Goal: Task Accomplishment & Management: Complete application form

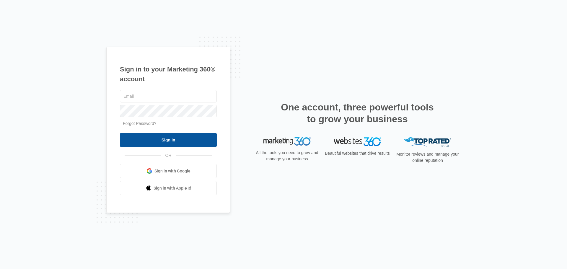
type input "[EMAIL_ADDRESS][DOMAIN_NAME]"
click at [181, 142] on input "Sign In" at bounding box center [168, 140] width 97 height 14
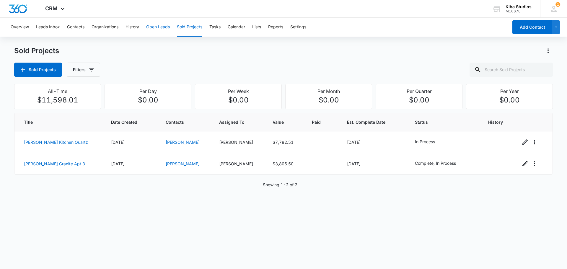
click at [167, 27] on button "Open Leads" at bounding box center [158, 27] width 24 height 19
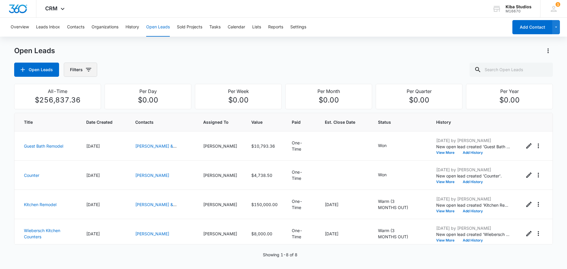
click at [88, 71] on icon "button" at bounding box center [88, 70] width 5 height 4
click at [97, 108] on div "Assigned To" at bounding box center [105, 106] width 68 height 9
click at [136, 108] on icon "Show Assigned To filters" at bounding box center [134, 106] width 7 height 7
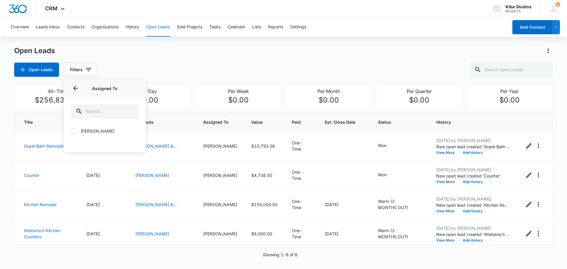
click at [77, 129] on label "[PERSON_NAME]" at bounding box center [105, 131] width 68 height 6
click at [71, 131] on input "[PERSON_NAME]" at bounding box center [71, 131] width 0 height 0
checkbox input "true"
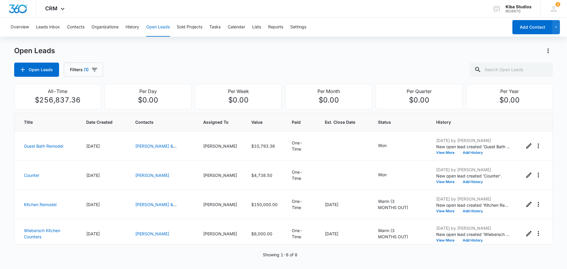
click at [260, 58] on div "Open Leads Open Leads Filters (1)" at bounding box center [283, 61] width 539 height 31
click at [531, 28] on button "Add Contact" at bounding box center [533, 27] width 40 height 14
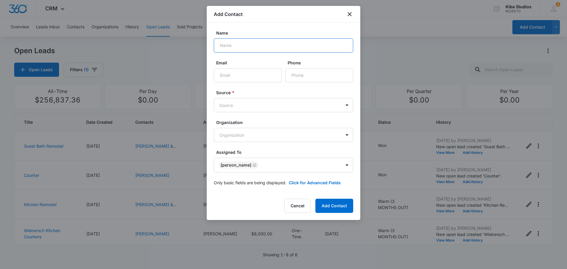
click at [251, 49] on input "Name" at bounding box center [283, 45] width 139 height 14
type input "[PERSON_NAME]"
click at [257, 74] on input "Email" at bounding box center [248, 75] width 68 height 14
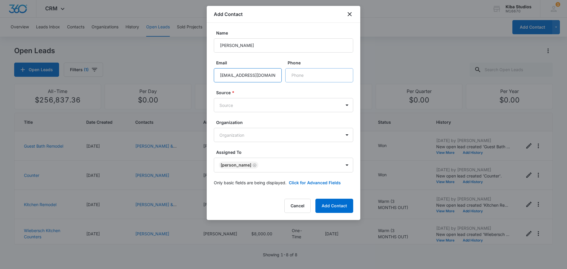
type input "[EMAIL_ADDRESS][DOMAIN_NAME]"
click at [311, 72] on input "Phone" at bounding box center [319, 75] width 68 height 14
type input "[PHONE_NUMBER]"
click at [347, 107] on body "CRM Apps CRM Brand Kiba Studios M16670 Your Accounts View All 1 CH [PERSON_NAME…" at bounding box center [283, 134] width 567 height 269
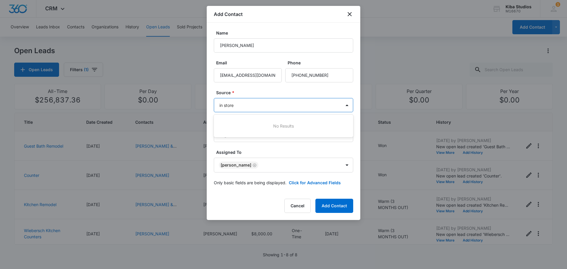
click at [348, 106] on div at bounding box center [283, 134] width 567 height 269
type input "in store"
click at [348, 106] on body "CRM Apps CRM Brand Kiba Studios M16670 Your Accounts View All 1 CH [PERSON_NAME…" at bounding box center [283, 134] width 567 height 269
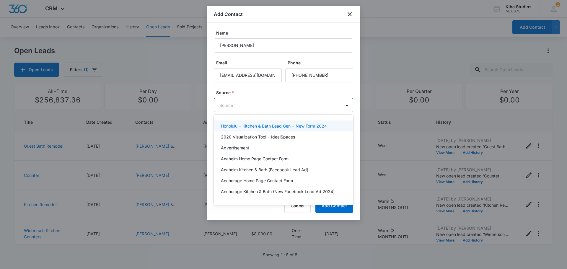
type input "in"
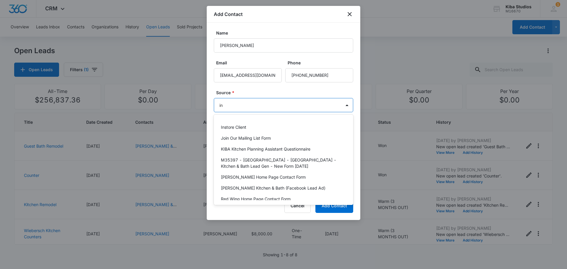
scroll to position [79, 0]
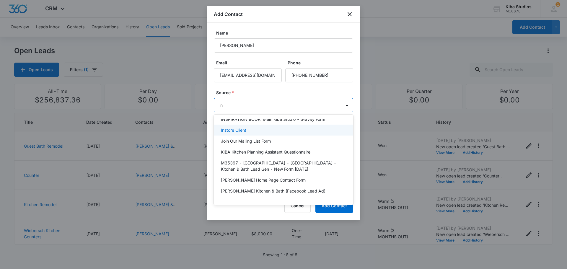
click at [239, 128] on p "Instore Client" at bounding box center [233, 130] width 25 height 6
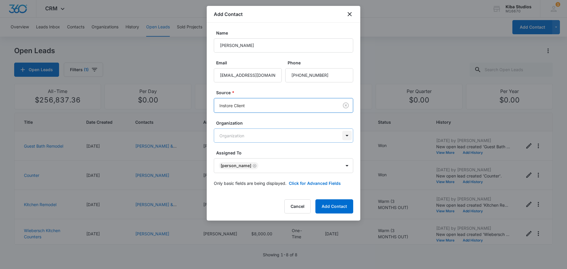
click at [351, 137] on body "CRM Apps CRM Brand Kiba Studios M16670 Your Accounts View All 1 CH [PERSON_NAME…" at bounding box center [283, 134] width 567 height 269
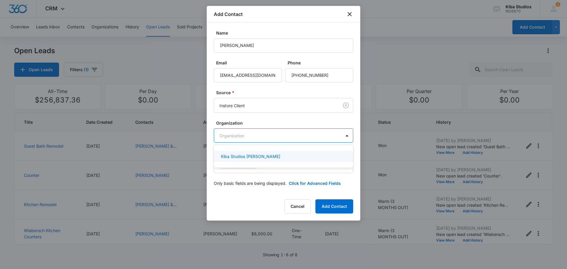
click at [343, 137] on div at bounding box center [283, 134] width 567 height 269
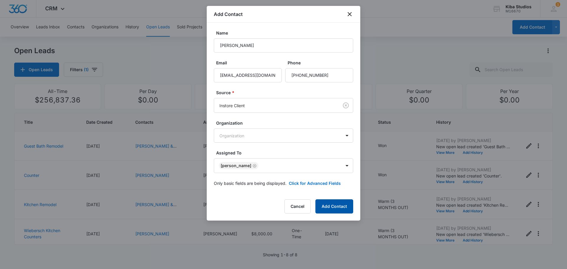
click at [335, 211] on button "Add Contact" at bounding box center [335, 206] width 38 height 14
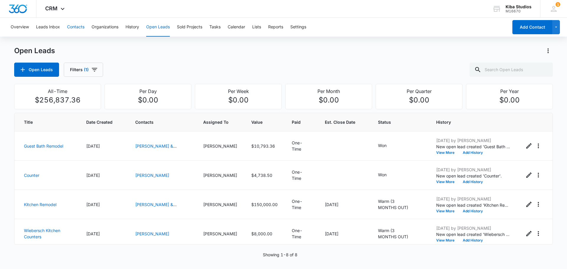
click at [73, 25] on button "Contacts" at bounding box center [75, 27] width 17 height 19
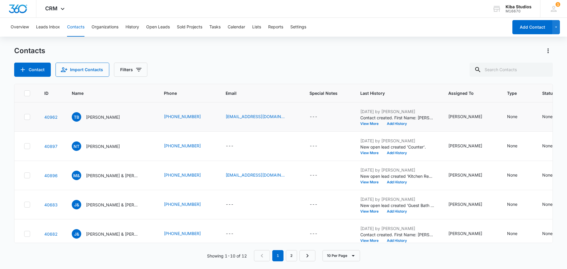
click at [27, 119] on icon at bounding box center [27, 116] width 5 height 5
click at [24, 117] on input "checkbox" at bounding box center [24, 117] width 0 height 0
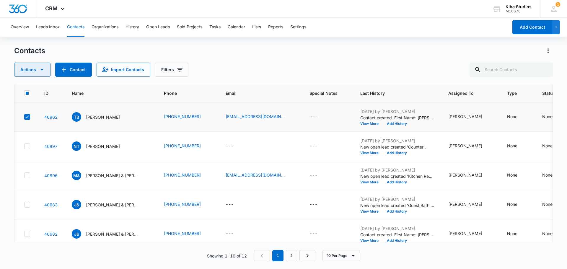
click at [43, 71] on icon "button" at bounding box center [41, 69] width 7 height 7
click at [265, 59] on div "Contacts Actions Export Duplicate Assign Type Assign Status Delete Contact Impo…" at bounding box center [283, 61] width 539 height 31
click at [24, 118] on label at bounding box center [27, 117] width 6 height 6
click at [24, 117] on input "checkbox" at bounding box center [24, 117] width 0 height 0
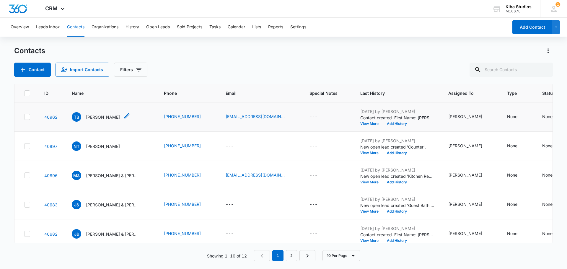
click at [98, 119] on p "[PERSON_NAME]" at bounding box center [103, 117] width 34 height 6
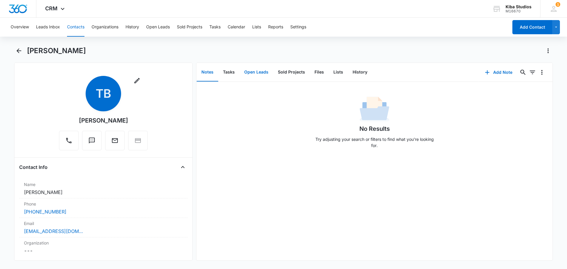
click at [261, 72] on button "Open Leads" at bounding box center [257, 72] width 34 height 18
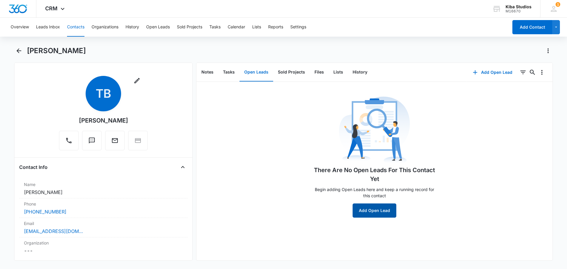
click at [379, 215] on button "Add Open Lead" at bounding box center [375, 211] width 44 height 14
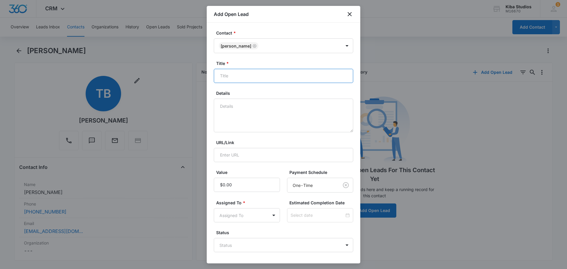
click at [243, 79] on input "Title *" at bounding box center [283, 76] width 139 height 14
click at [234, 108] on textarea "Details" at bounding box center [283, 116] width 139 height 34
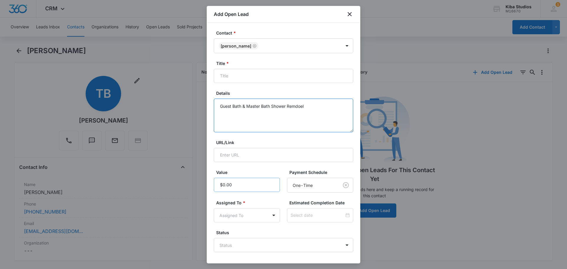
type textarea "Guest Bath & Master Bath Shower Remdoel"
click at [230, 190] on input "Value" at bounding box center [247, 185] width 66 height 14
click at [292, 229] on form "Contact * [PERSON_NAME] Title * Details Guest Bath & Master Bath Shower Remdoel…" at bounding box center [283, 155] width 139 height 250
type input "$45,277.00"
click at [256, 167] on form "Contact * [PERSON_NAME] Title * Details Guest Bath & Master Bath Shower Remdoel…" at bounding box center [283, 155] width 139 height 250
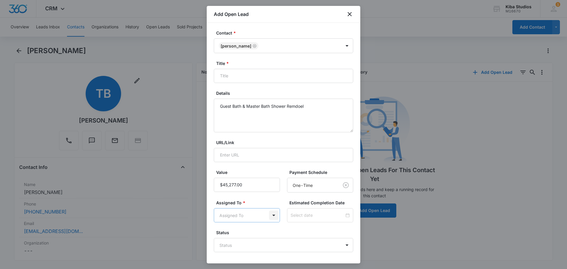
click at [271, 214] on body "CRM Apps CRM Brand Kiba Studios M16670 Your Accounts View All 1 CH [PERSON_NAME…" at bounding box center [283, 134] width 567 height 269
click at [232, 248] on p "[PERSON_NAME]" at bounding box center [238, 247] width 34 height 6
click at [309, 104] on div at bounding box center [283, 134] width 567 height 269
drag, startPoint x: 305, startPoint y: 105, endPoint x: 296, endPoint y: 106, distance: 9.2
click at [296, 106] on textarea "Guest Bath & Master Bath Shower Remdoel" at bounding box center [283, 116] width 139 height 34
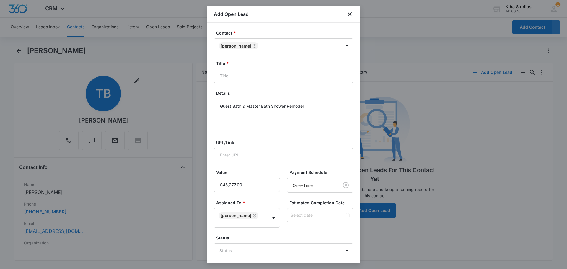
type textarea "Guest Bath & Master Bath Shower Remodel"
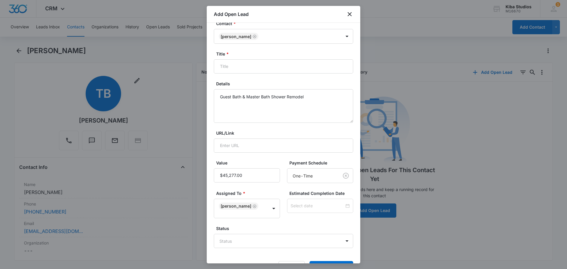
scroll to position [24, 0]
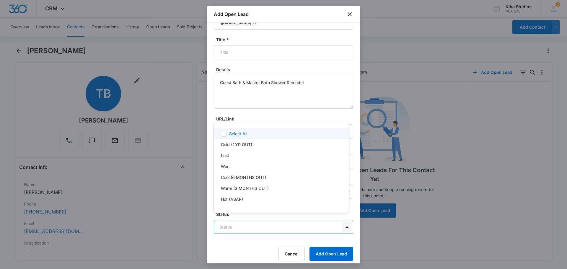
click at [343, 221] on body "CRM Apps CRM Brand Kiba Studios M16670 Your Accounts View All 1 CH [PERSON_NAME…" at bounding box center [283, 134] width 567 height 269
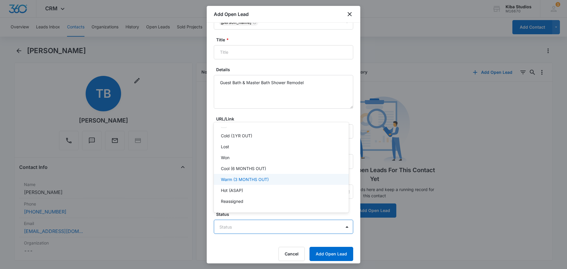
click at [276, 183] on div "Warm (3 MONTHS OUT)" at bounding box center [281, 179] width 135 height 11
click at [319, 248] on div at bounding box center [283, 134] width 567 height 269
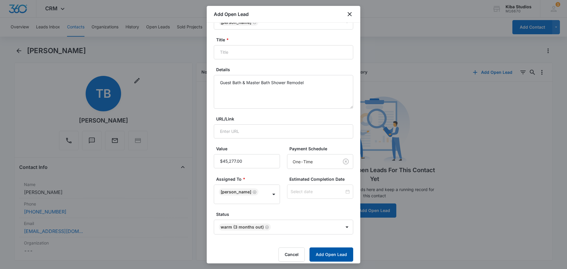
click at [329, 250] on button "Add Open Lead" at bounding box center [332, 255] width 44 height 14
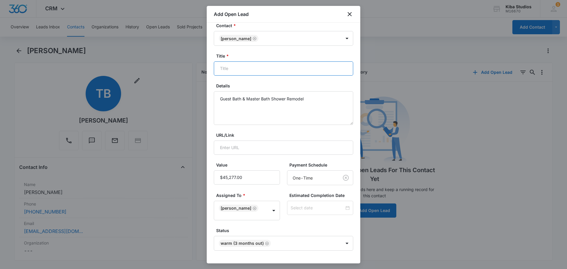
scroll to position [0, 0]
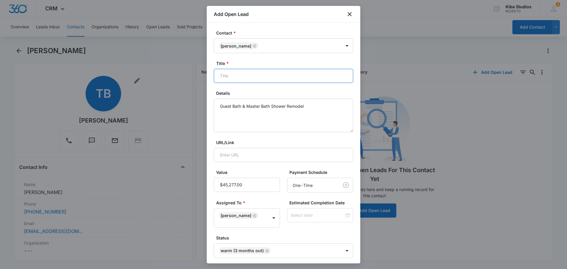
click at [238, 73] on input "Title *" at bounding box center [283, 76] width 139 height 14
type input "Guest Bath Remodel and Master Shower Room Remodel"
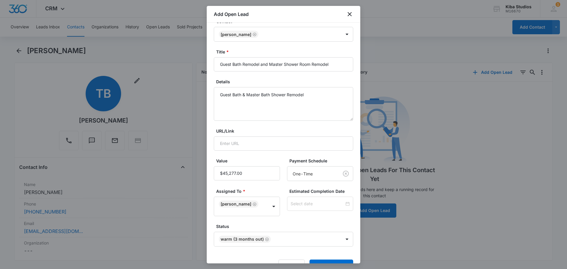
scroll to position [24, 0]
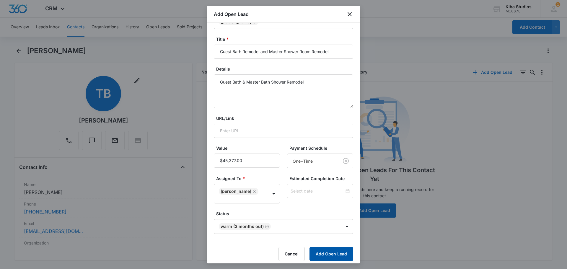
click at [334, 247] on button "Add Open Lead" at bounding box center [332, 254] width 44 height 14
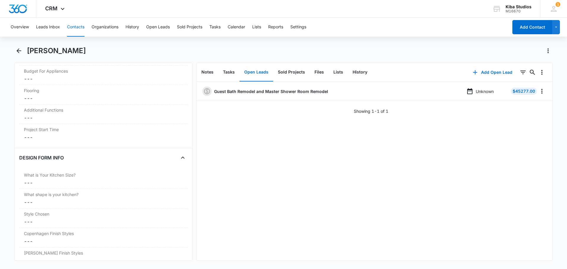
scroll to position [1596, 0]
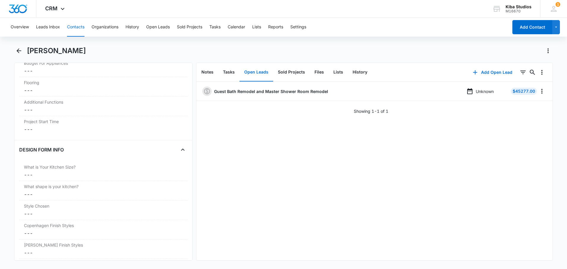
click at [260, 73] on button "Open Leads" at bounding box center [257, 72] width 34 height 18
click at [155, 27] on button "Open Leads" at bounding box center [158, 27] width 24 height 19
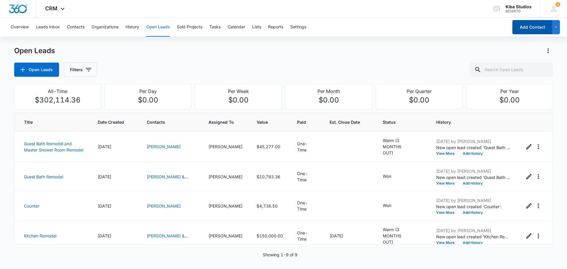
click at [522, 26] on button "Add Contact" at bounding box center [533, 27] width 40 height 14
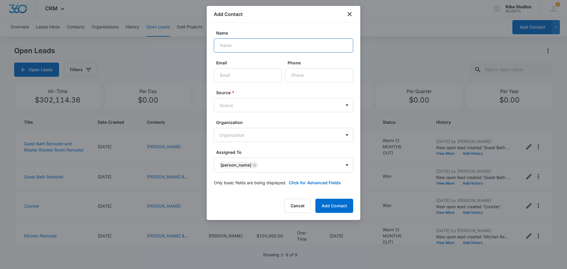
click at [260, 41] on input "Name" at bounding box center [283, 45] width 139 height 14
type input "[PERSON_NAME]"
click at [254, 72] on input "Email" at bounding box center [248, 75] width 68 height 14
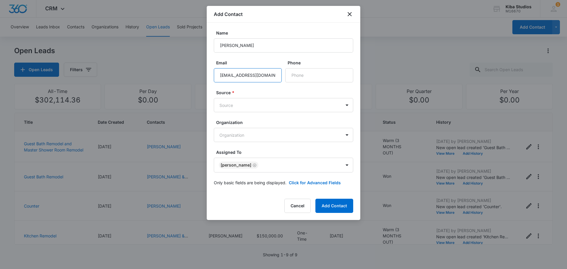
scroll to position [0, 2]
type input "[EMAIL_ADDRESS][DOMAIN_NAME]"
click at [296, 73] on input "Phone" at bounding box center [319, 75] width 68 height 14
type input "[PHONE_NUMBER]"
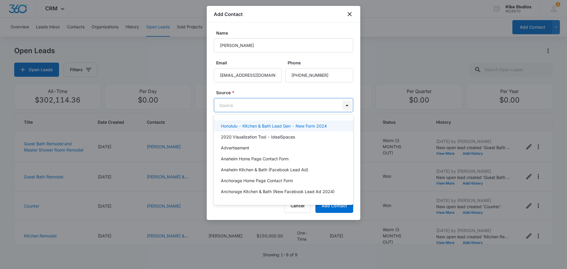
click at [348, 107] on body "CRM Apps CRM Brand Kiba Studios M16670 Your Accounts View All 1 CH [PERSON_NAME…" at bounding box center [283, 134] width 567 height 269
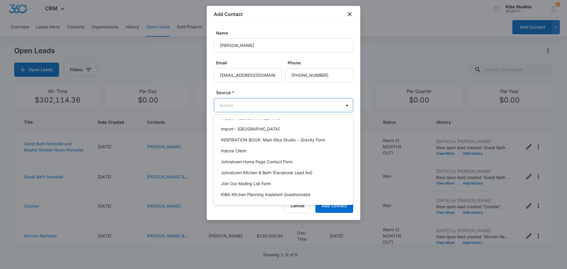
scroll to position [612, 0]
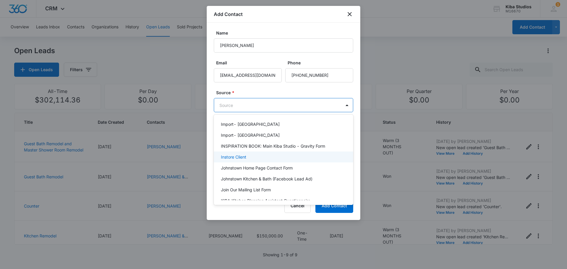
click at [270, 154] on div "Instore Client" at bounding box center [283, 157] width 124 height 6
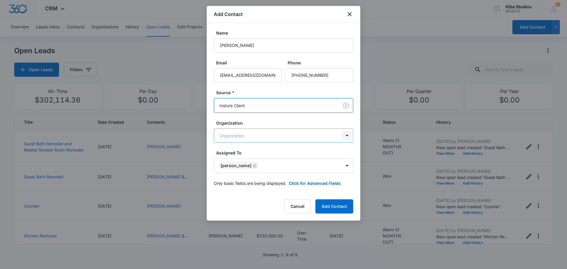
click at [346, 134] on body "CRM Apps CRM Brand Kiba Studios M16670 Your Accounts View All 1 CH [PERSON_NAME…" at bounding box center [283, 134] width 567 height 269
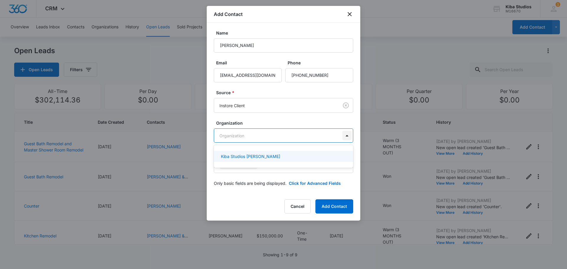
click at [346, 134] on div at bounding box center [283, 134] width 567 height 269
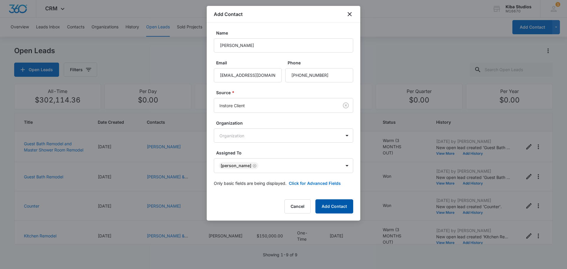
click at [335, 208] on button "Add Contact" at bounding box center [335, 206] width 38 height 14
